Goal: Task Accomplishment & Management: Complete application form

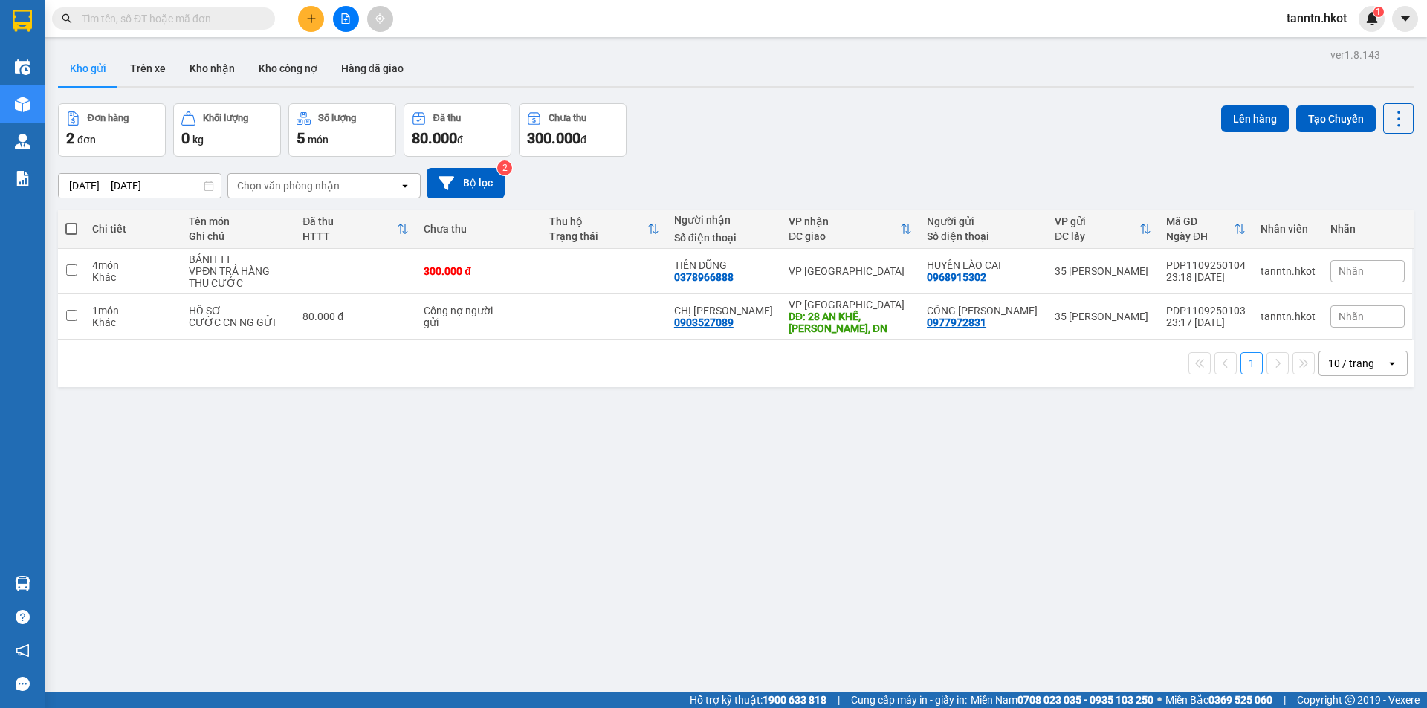
click at [69, 221] on label at bounding box center [71, 228] width 12 height 15
click at [71, 221] on input "checkbox" at bounding box center [71, 221] width 0 height 0
checkbox input "true"
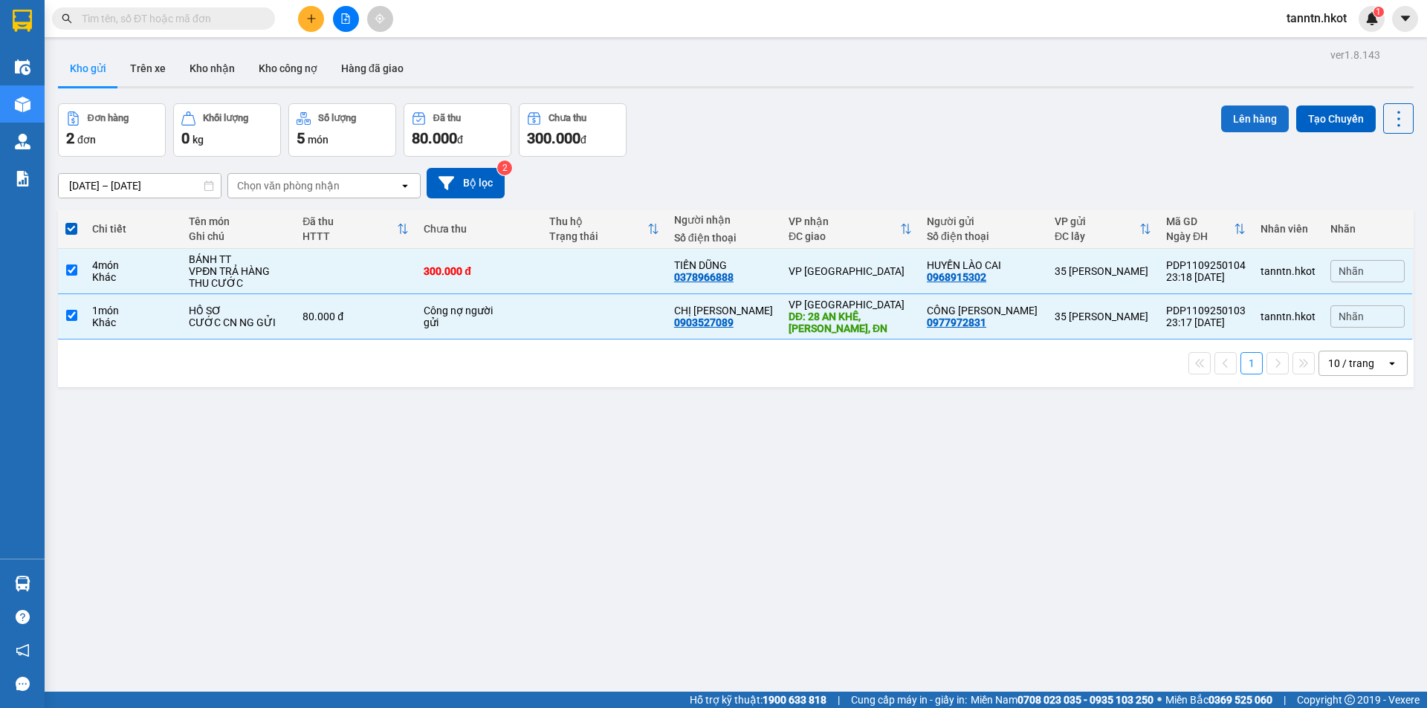
click at [1245, 123] on button "Lên hàng" at bounding box center [1255, 119] width 68 height 27
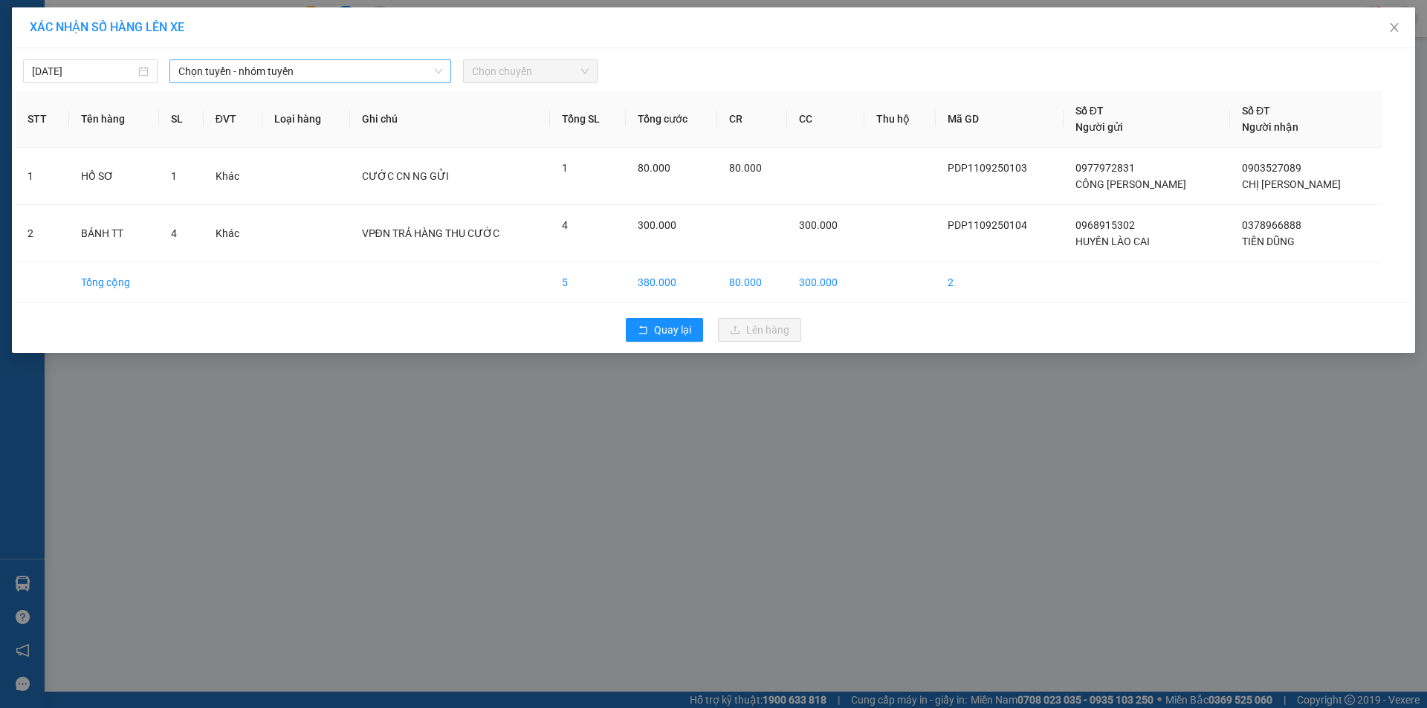
click at [238, 63] on span "Chọn tuyến - nhóm tuyến" at bounding box center [310, 71] width 264 height 22
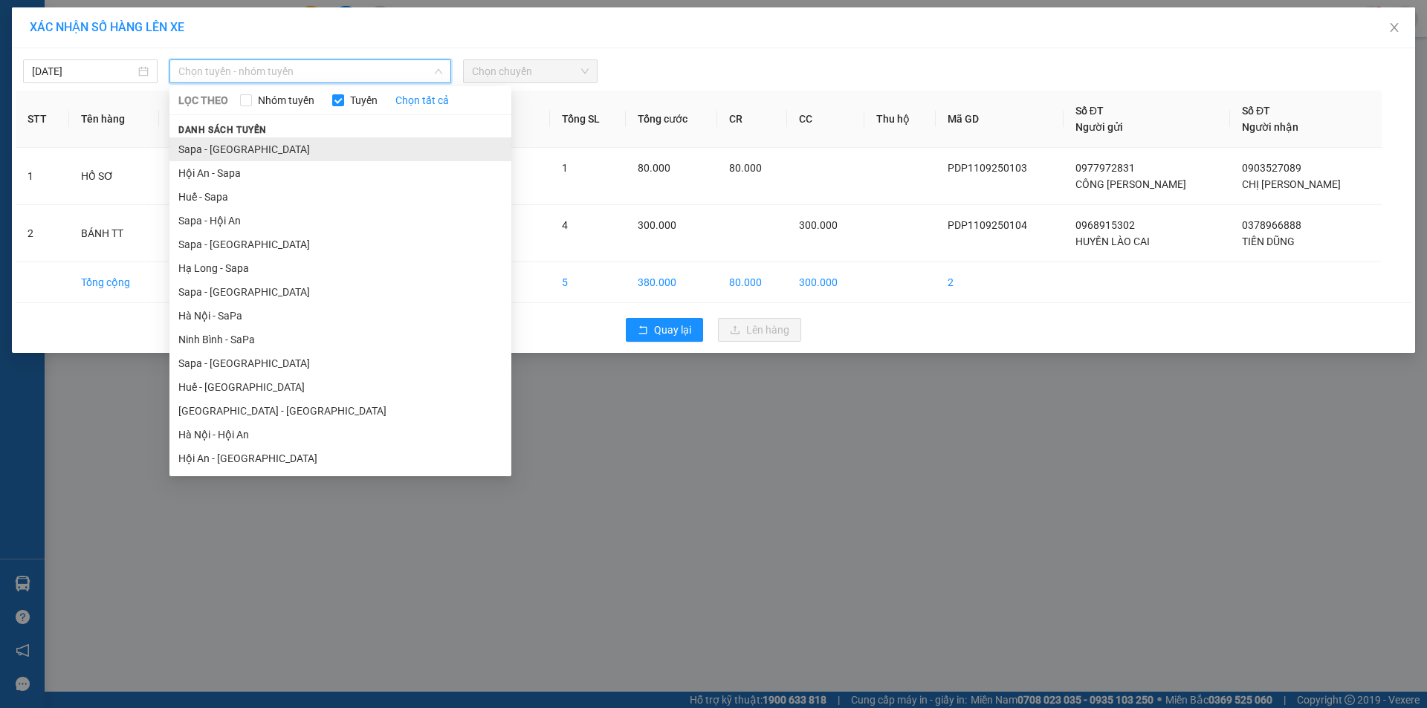
click at [224, 152] on li "Sapa - Hà Nội" at bounding box center [340, 149] width 342 height 24
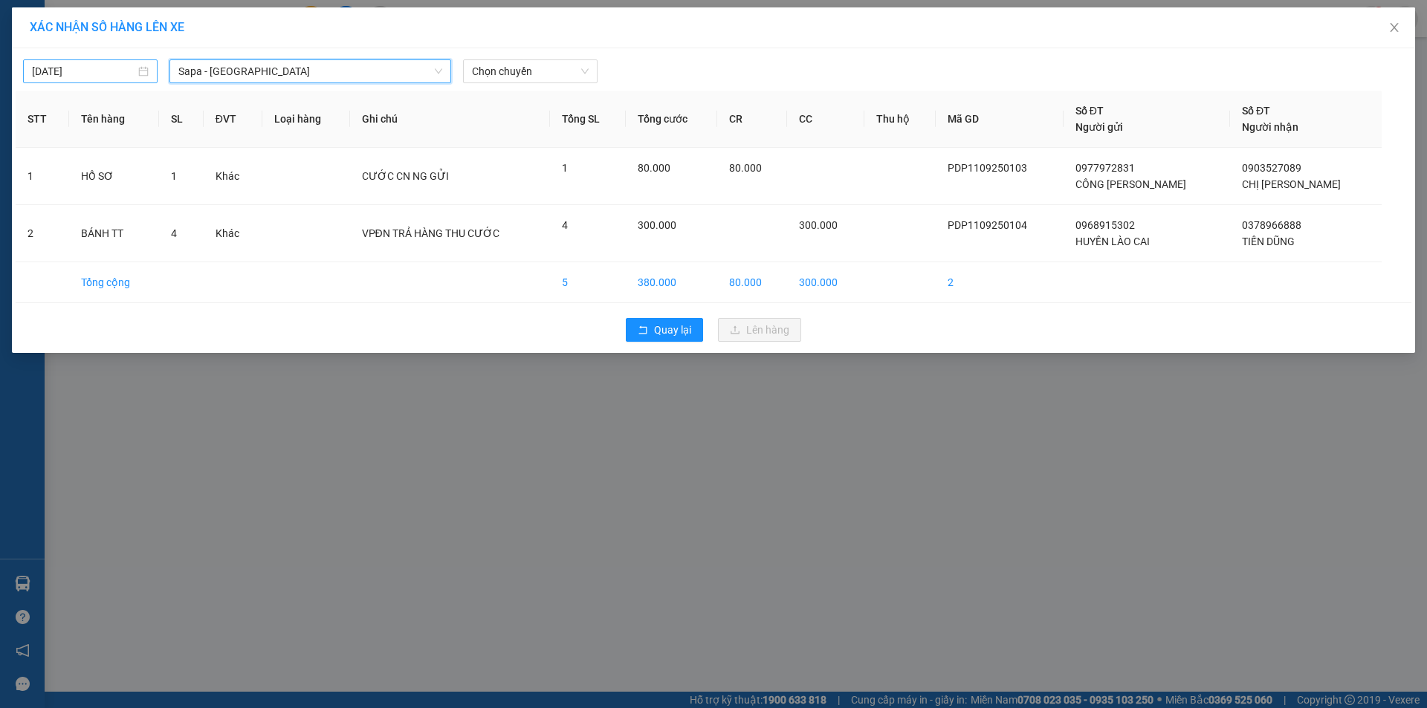
click at [144, 69] on div "12/09/2025" at bounding box center [90, 71] width 117 height 16
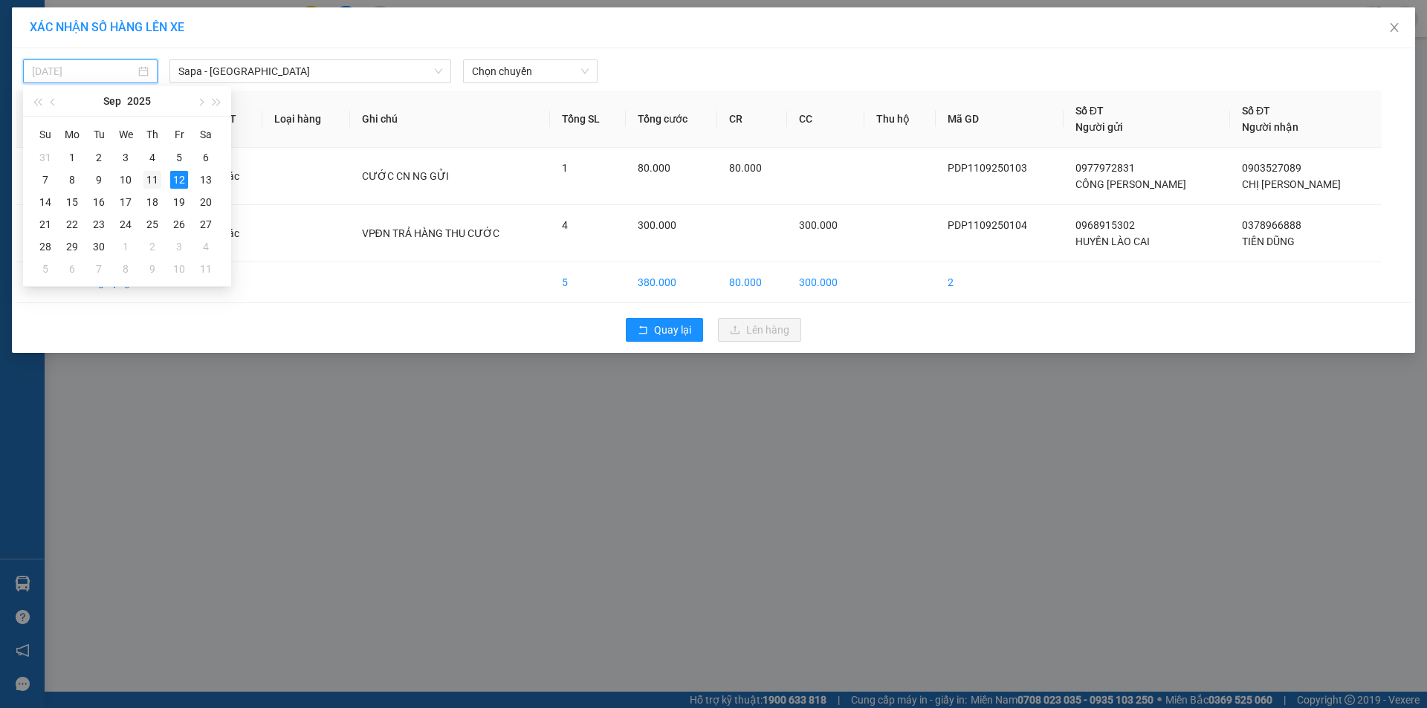
click at [147, 179] on div "11" at bounding box center [152, 180] width 18 height 18
type input "11/09/2025"
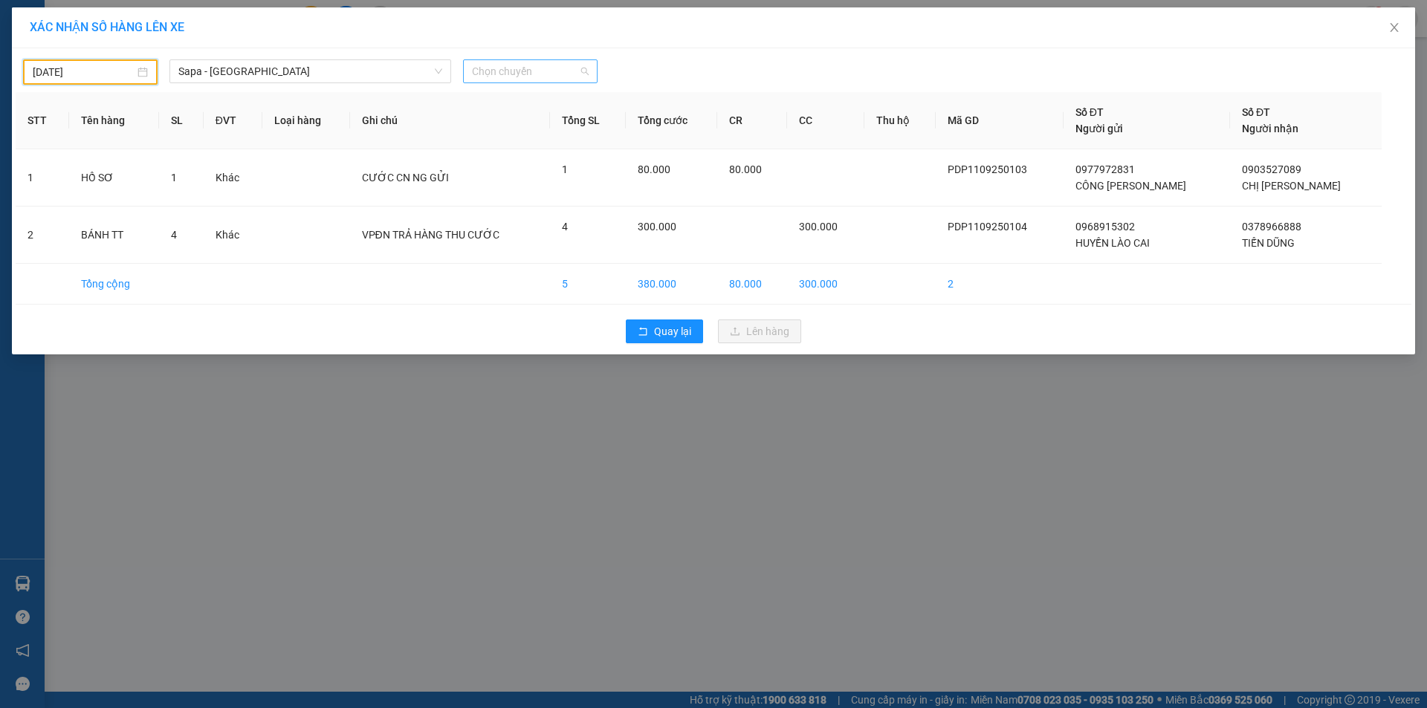
click at [539, 68] on span "Chọn chuyến" at bounding box center [530, 71] width 117 height 22
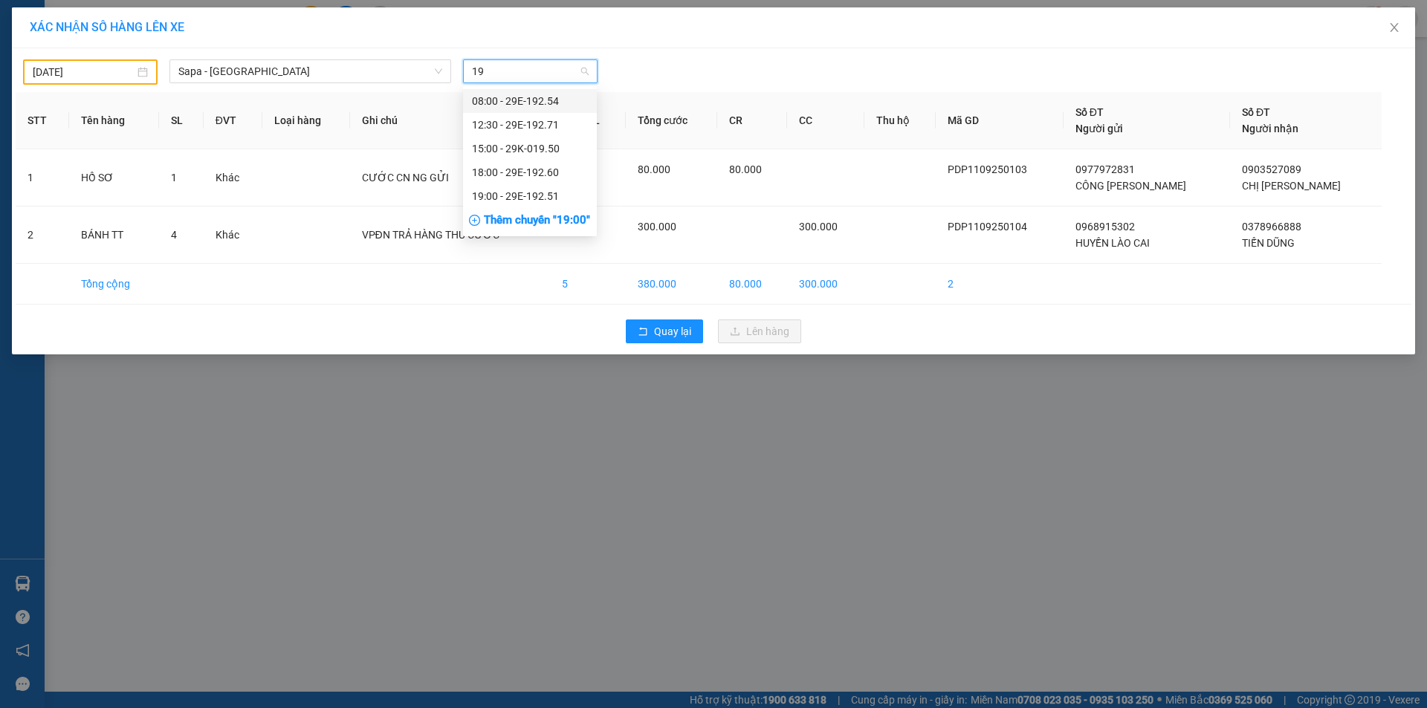
type input "192"
click at [546, 117] on div "12:30 - 29E-192.71" at bounding box center [530, 125] width 116 height 16
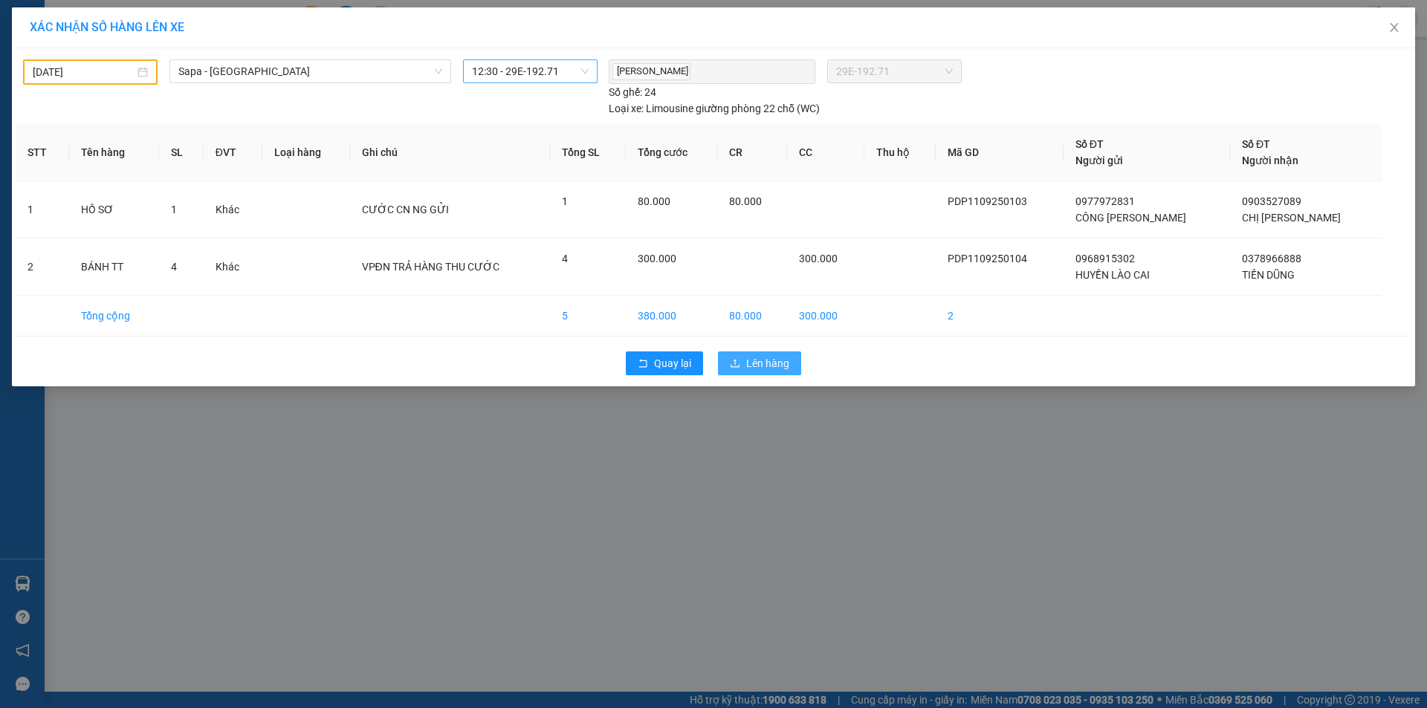
click at [788, 357] on span "Lên hàng" at bounding box center [767, 363] width 43 height 16
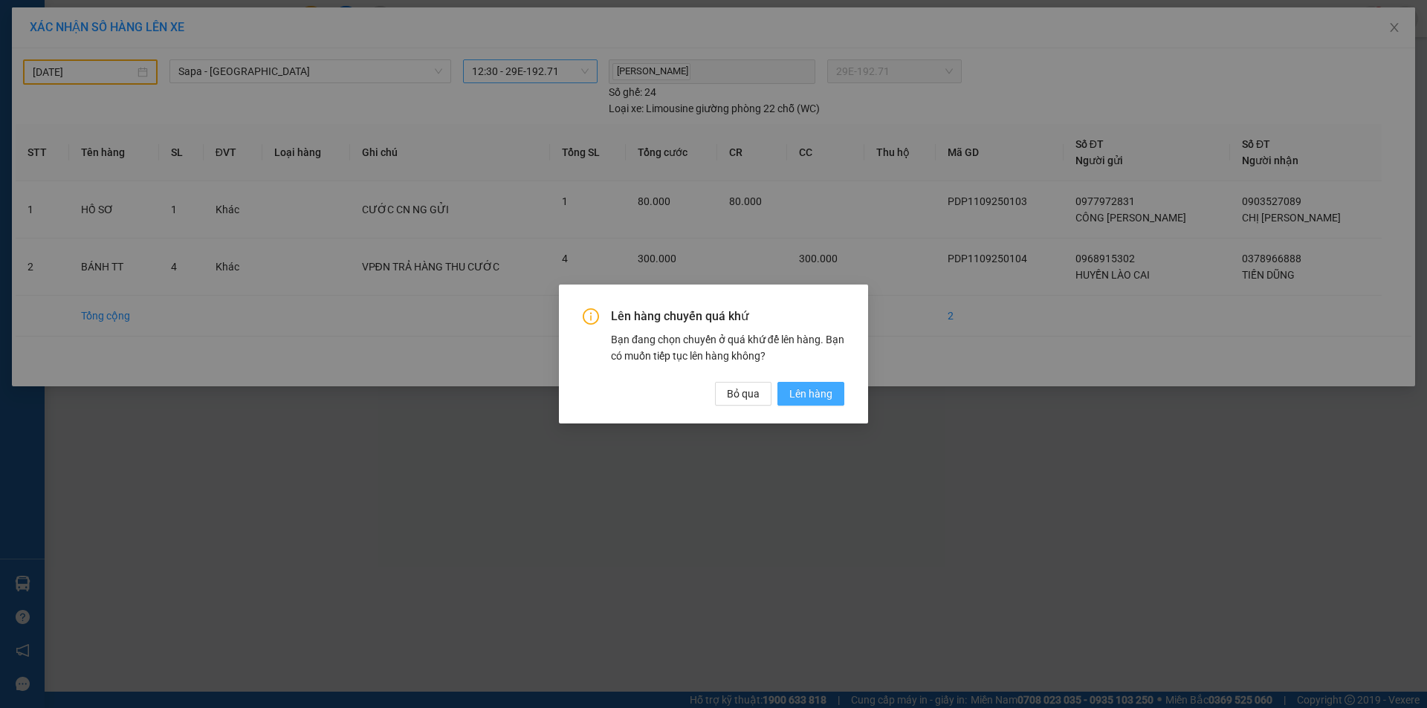
click at [813, 387] on span "Lên hàng" at bounding box center [810, 394] width 43 height 16
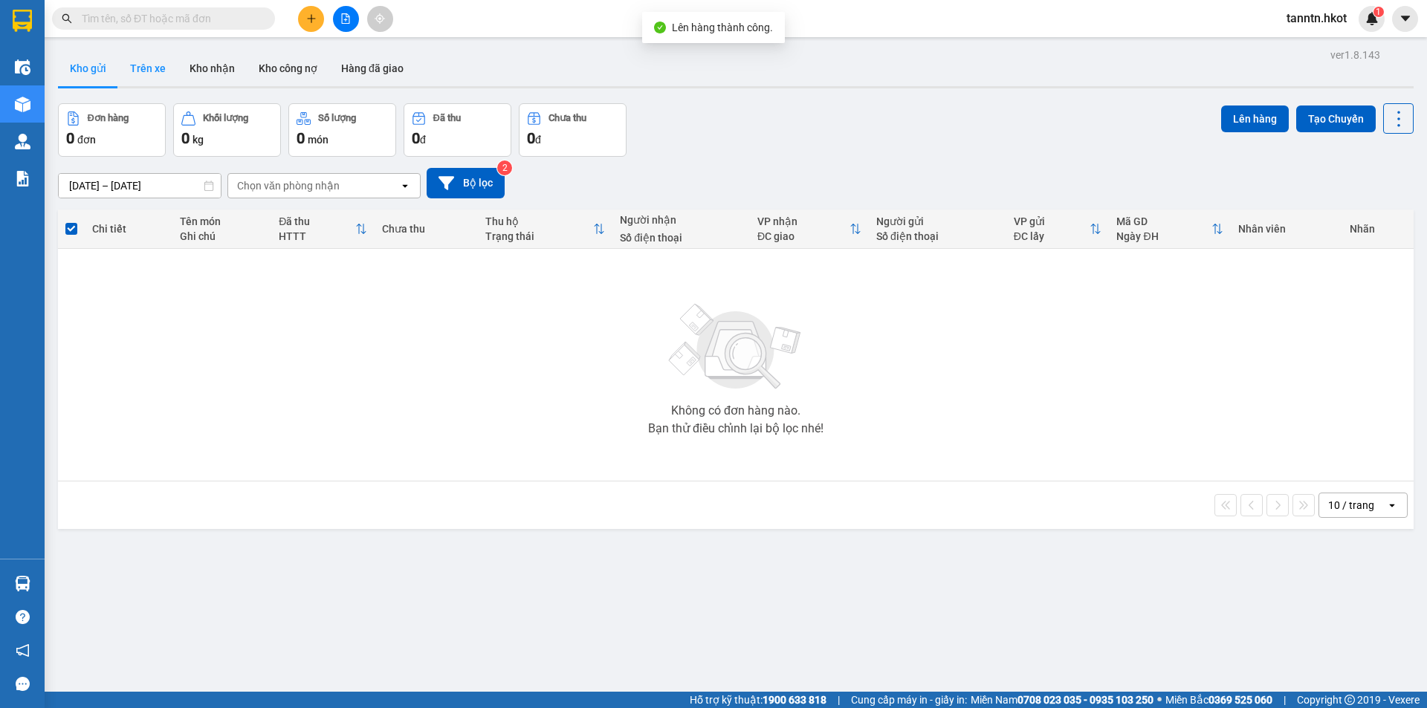
click at [163, 77] on button "Trên xe" at bounding box center [147, 69] width 59 height 36
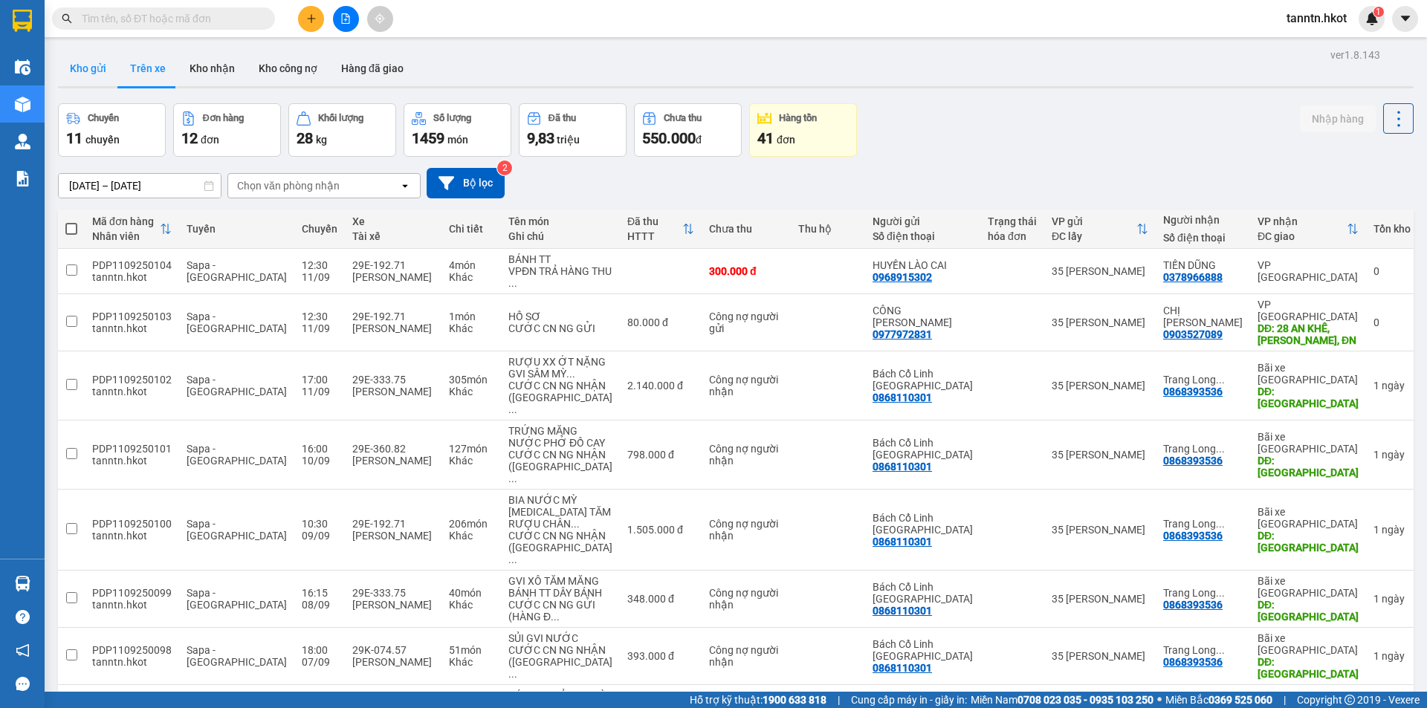
click at [90, 73] on button "Kho gửi" at bounding box center [88, 69] width 60 height 36
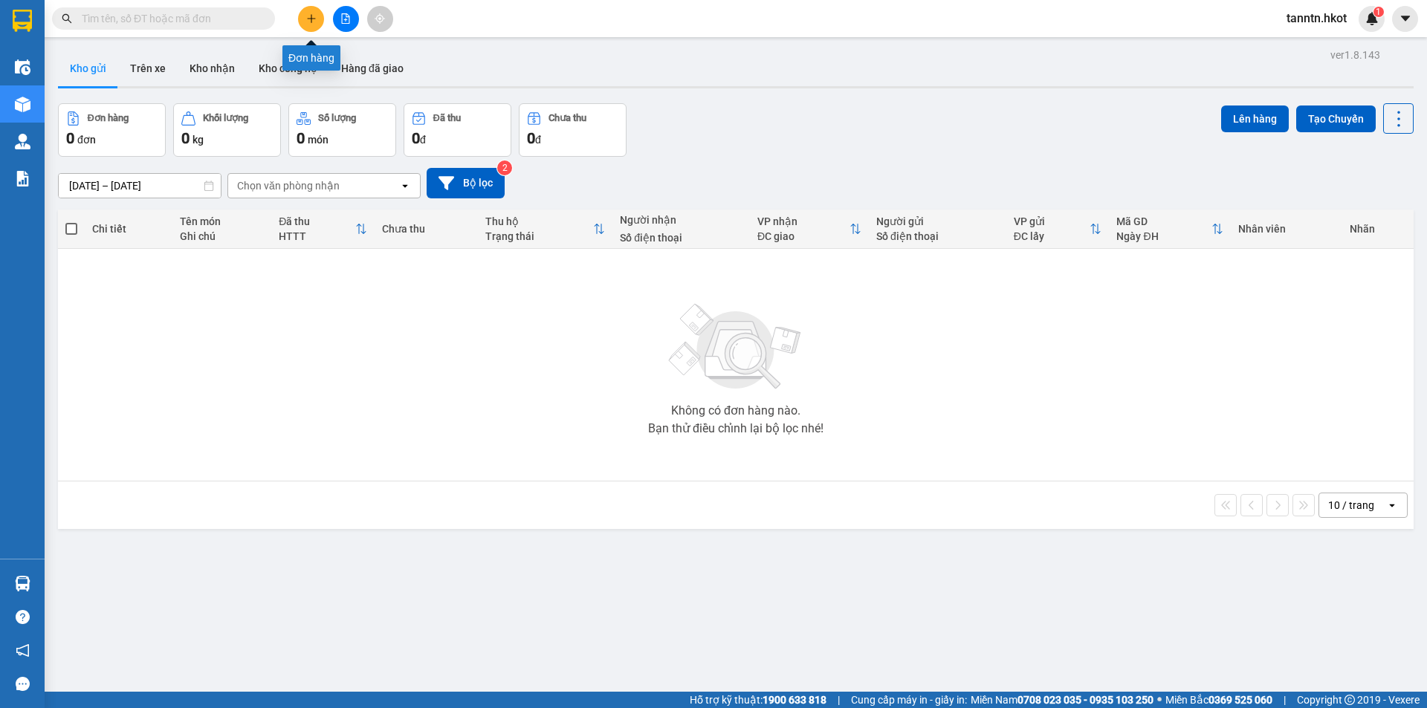
click at [308, 17] on icon "plus" at bounding box center [311, 18] width 10 height 10
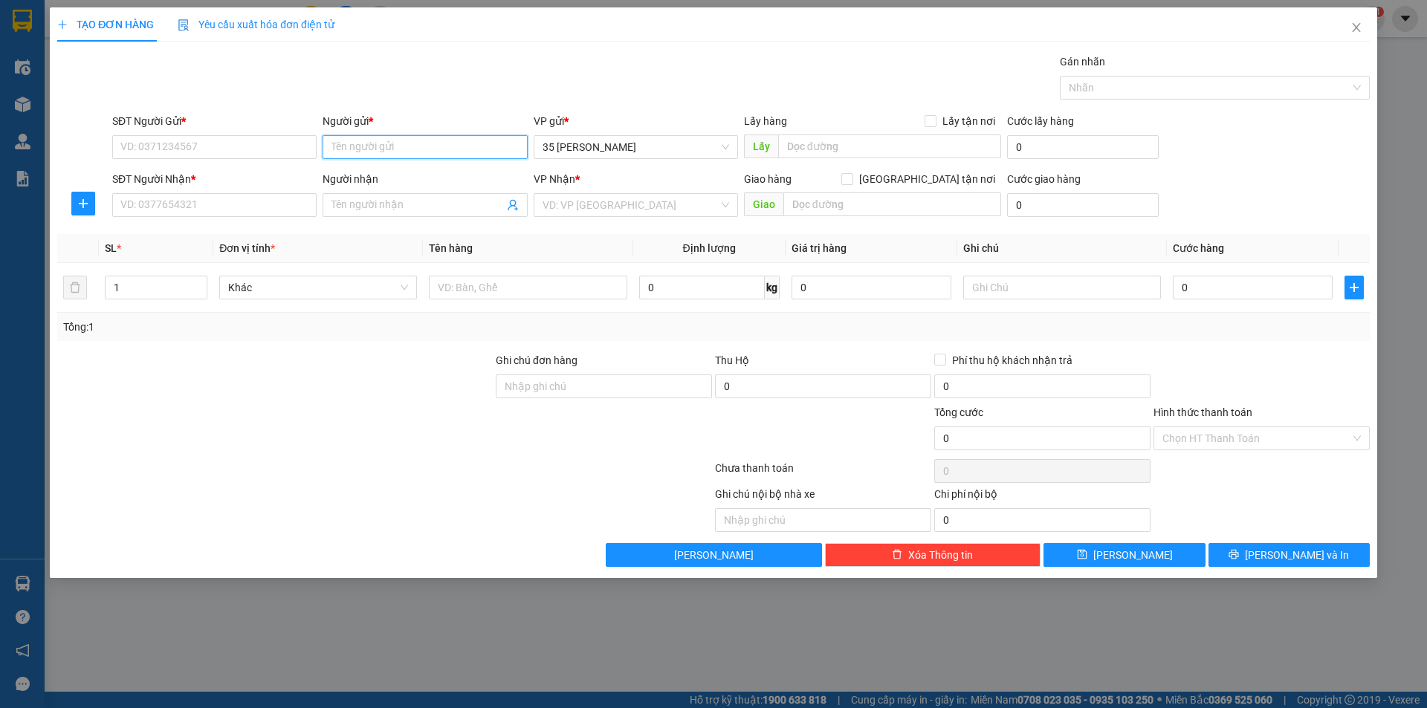
click at [424, 146] on input "Người gửi *" at bounding box center [425, 147] width 204 height 24
type input "h"
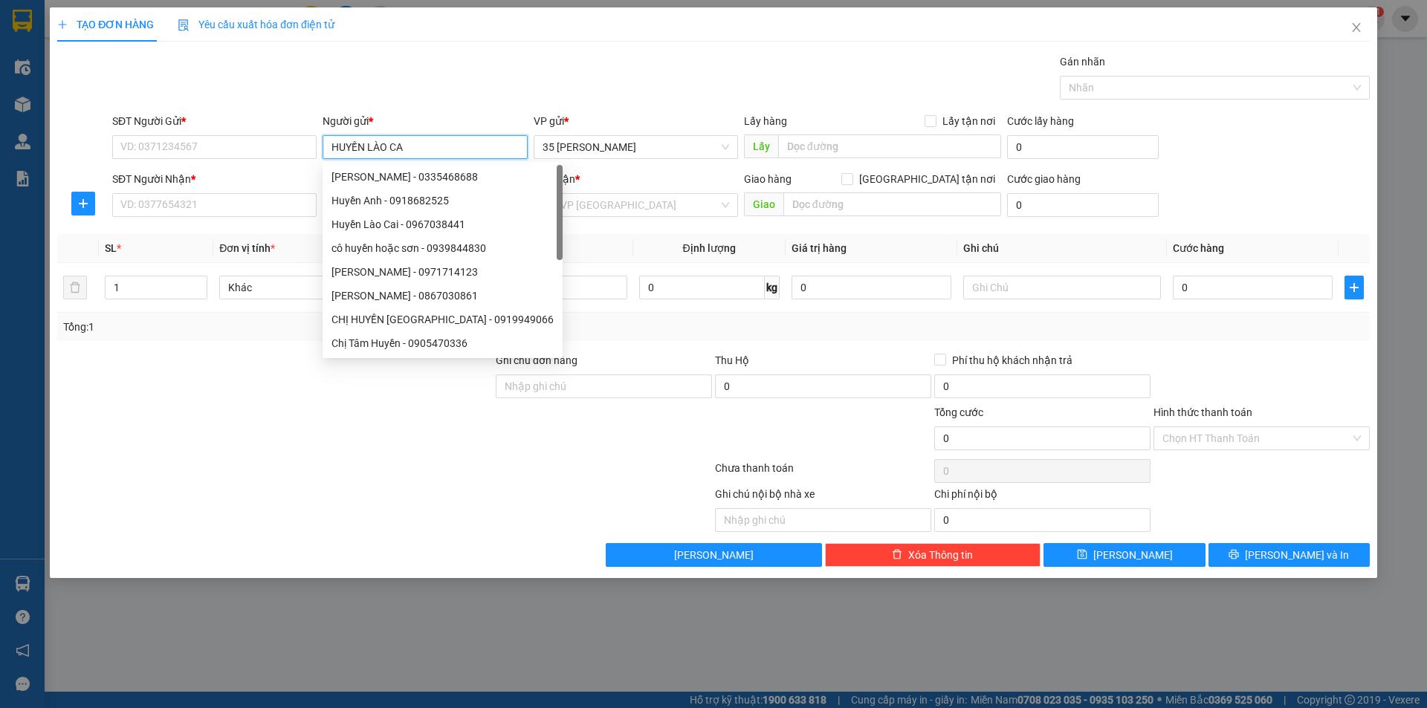
type input "HUYỀN LÀO CAI"
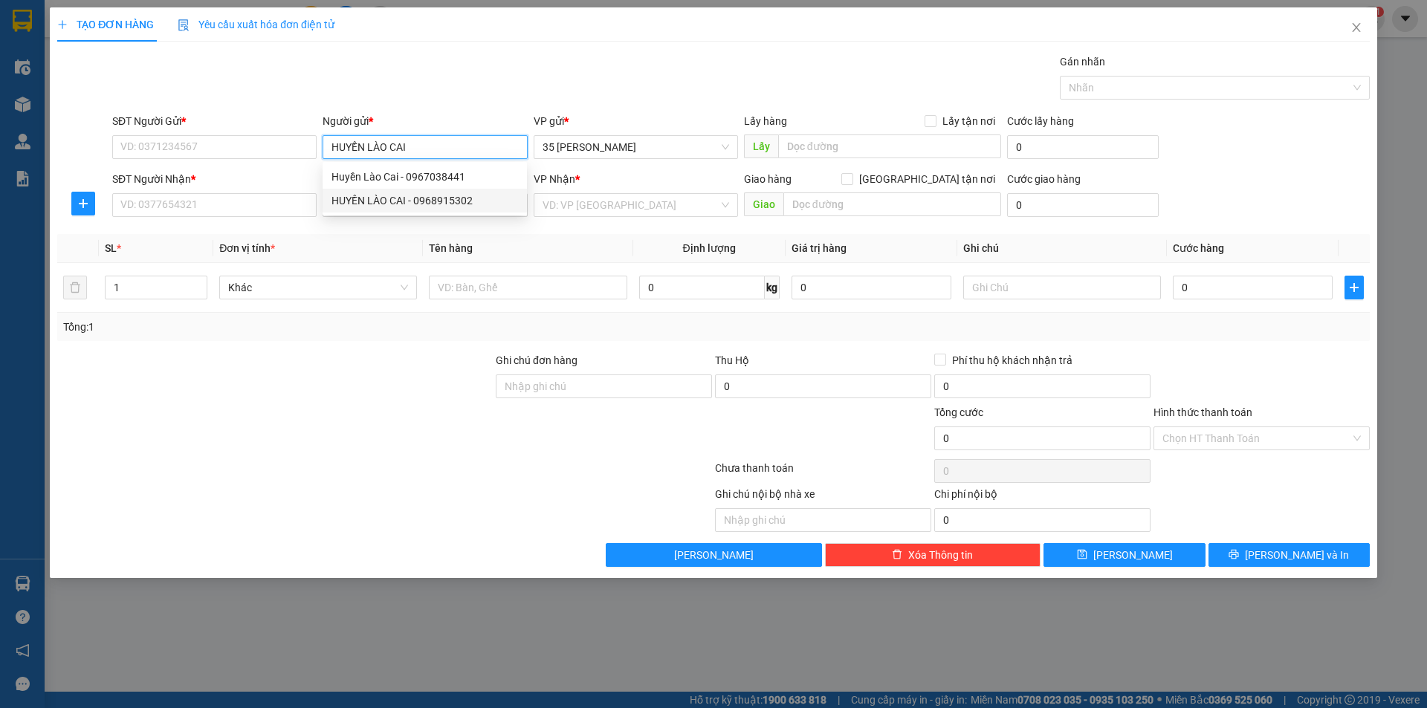
click at [427, 206] on div "HUYỀN LÀO CAI - 0968915302" at bounding box center [424, 200] width 187 height 16
type input "0968915302"
type input "HUYỀN LÀO CAI"
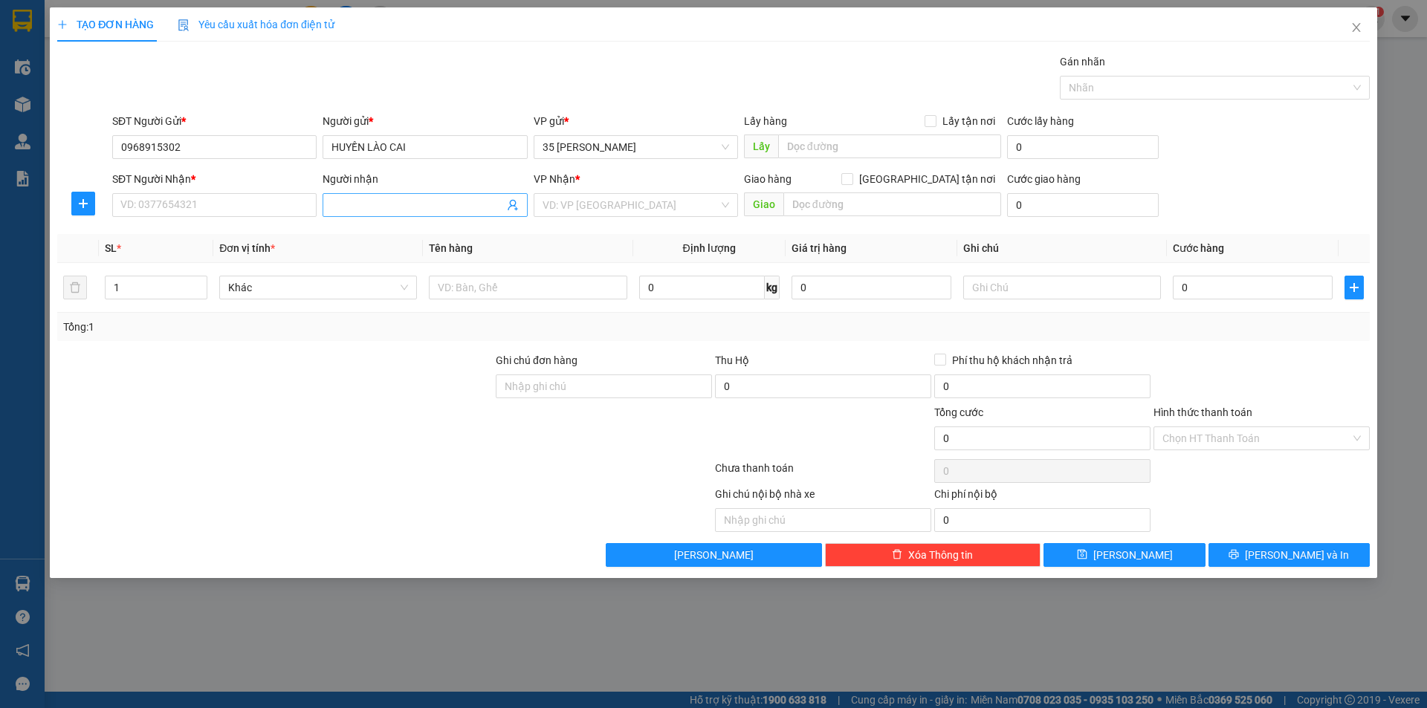
click at [421, 203] on input "Người nhận" at bounding box center [417, 205] width 172 height 16
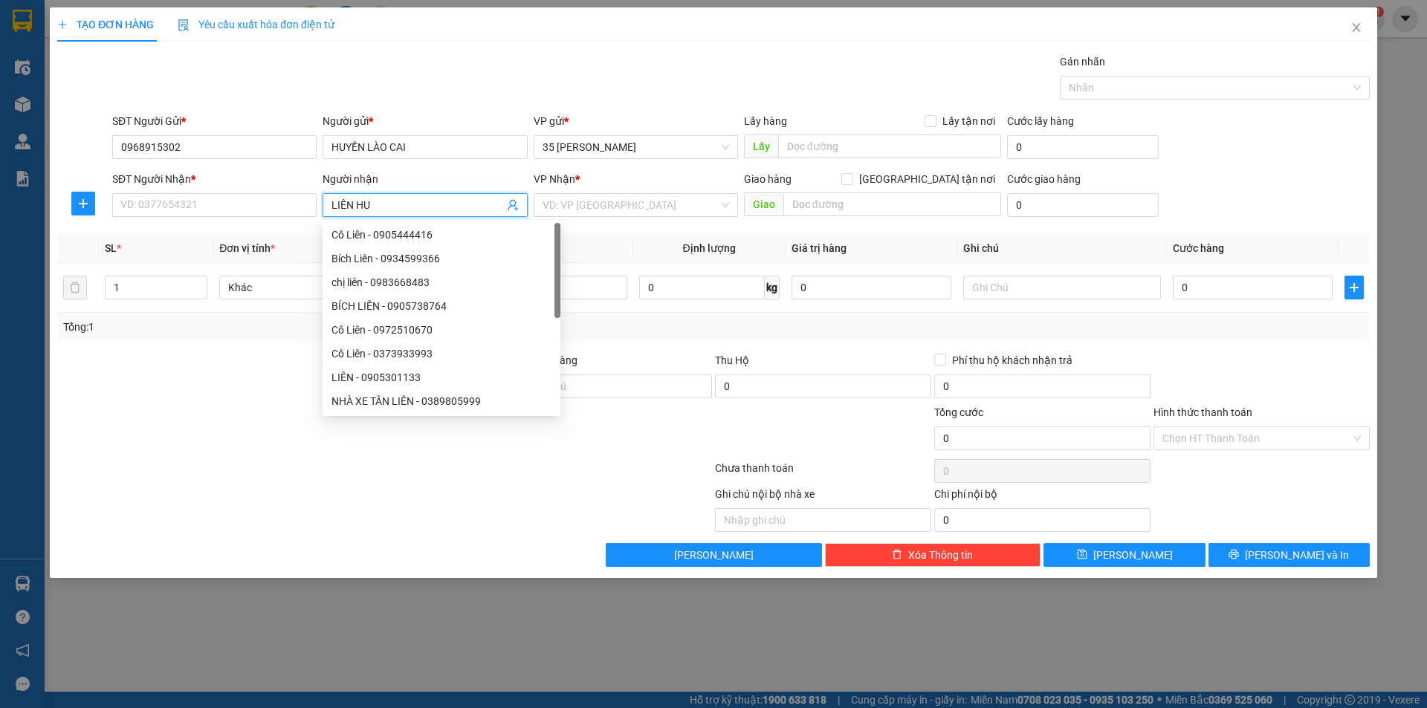
type input "LIÊN HUẾ"
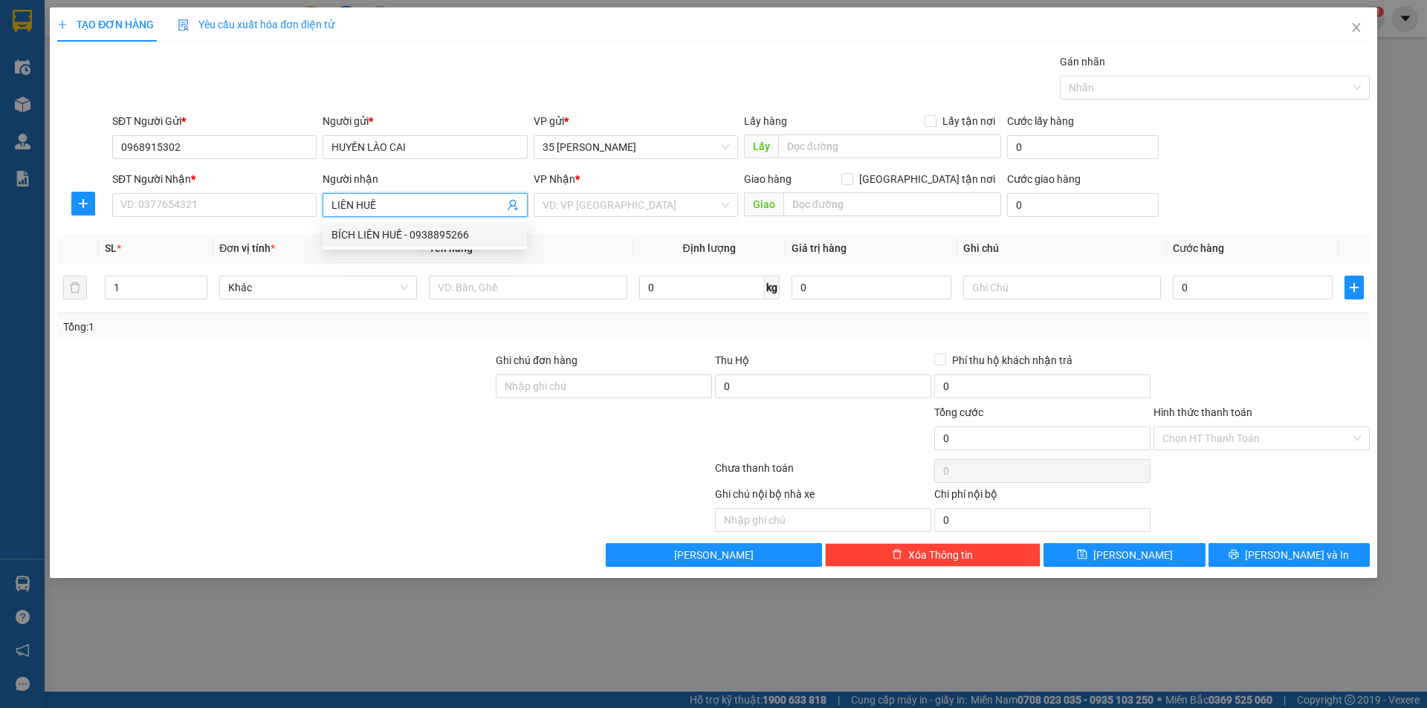
click at [420, 238] on div "BÍCH LIÊN HUẾ - 0938895266" at bounding box center [424, 235] width 187 height 16
type input "0938895266"
type input "BÍCH LIÊN HUẾ"
click at [165, 285] on input "1" at bounding box center [156, 287] width 101 height 22
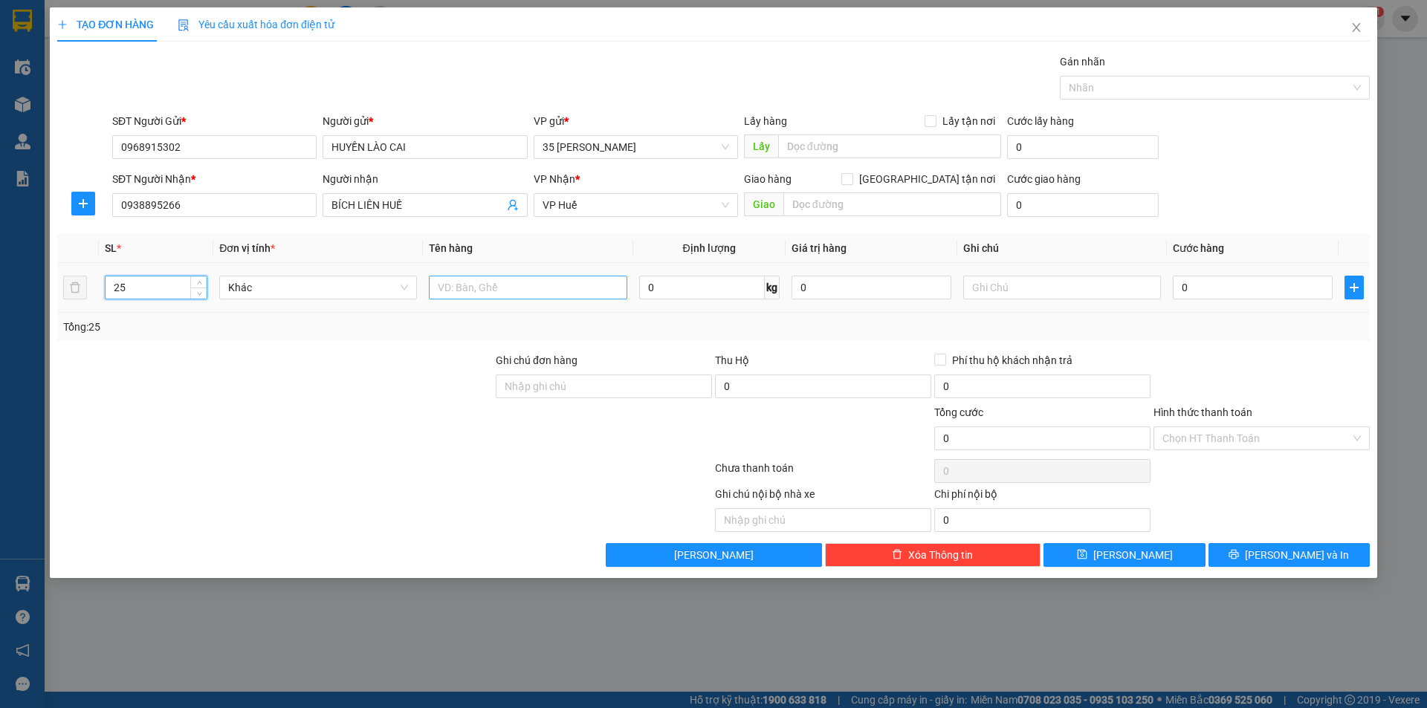
type input "25"
click at [545, 282] on input "text" at bounding box center [528, 288] width 198 height 24
